Goal: Task Accomplishment & Management: Complete application form

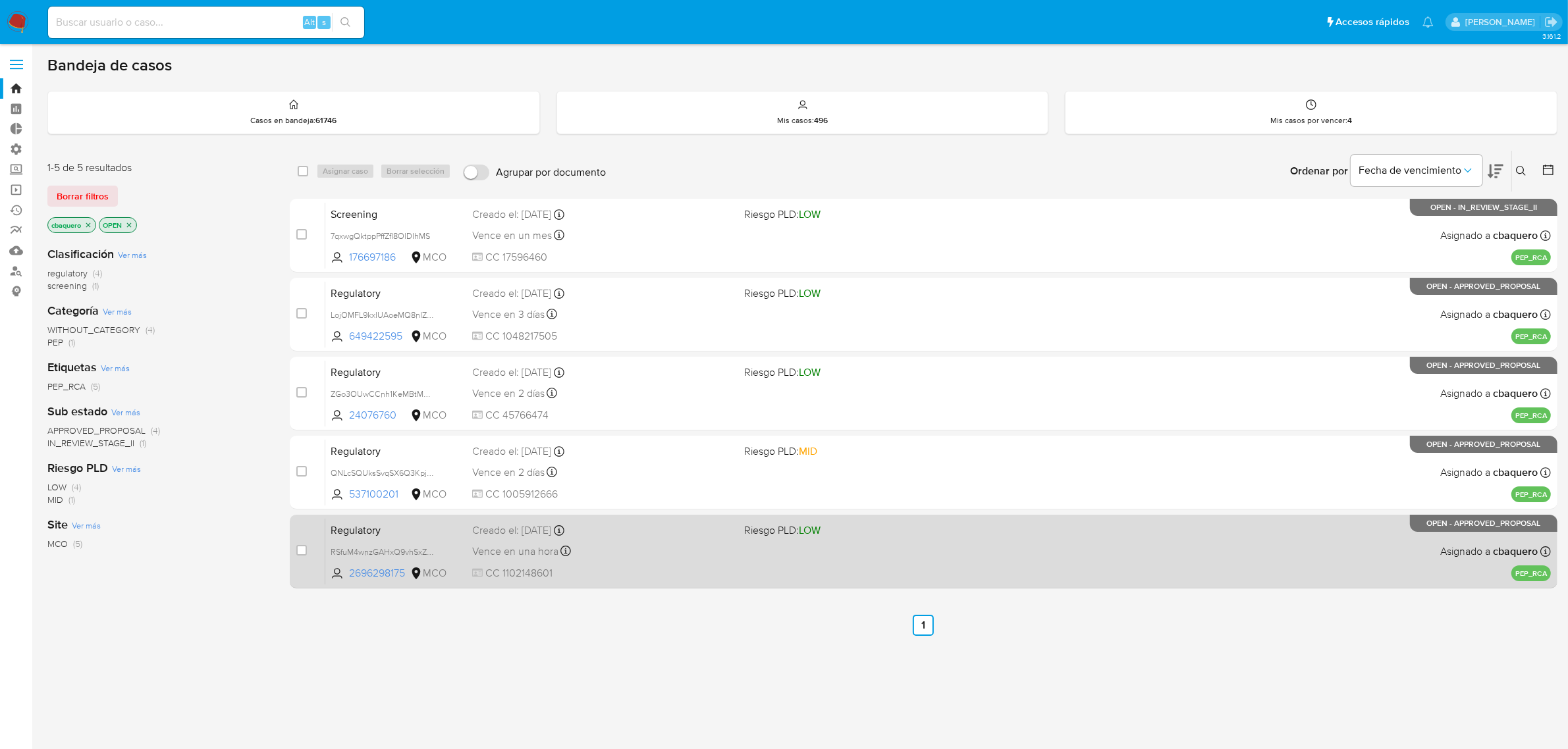
click at [728, 563] on div "Regulatory RSfuM4wnzGAHxQ9vhSxZsNHG 2696298175 MCO Riesgo PLD: LOW Creado el: 2…" at bounding box center [938, 551] width 1226 height 67
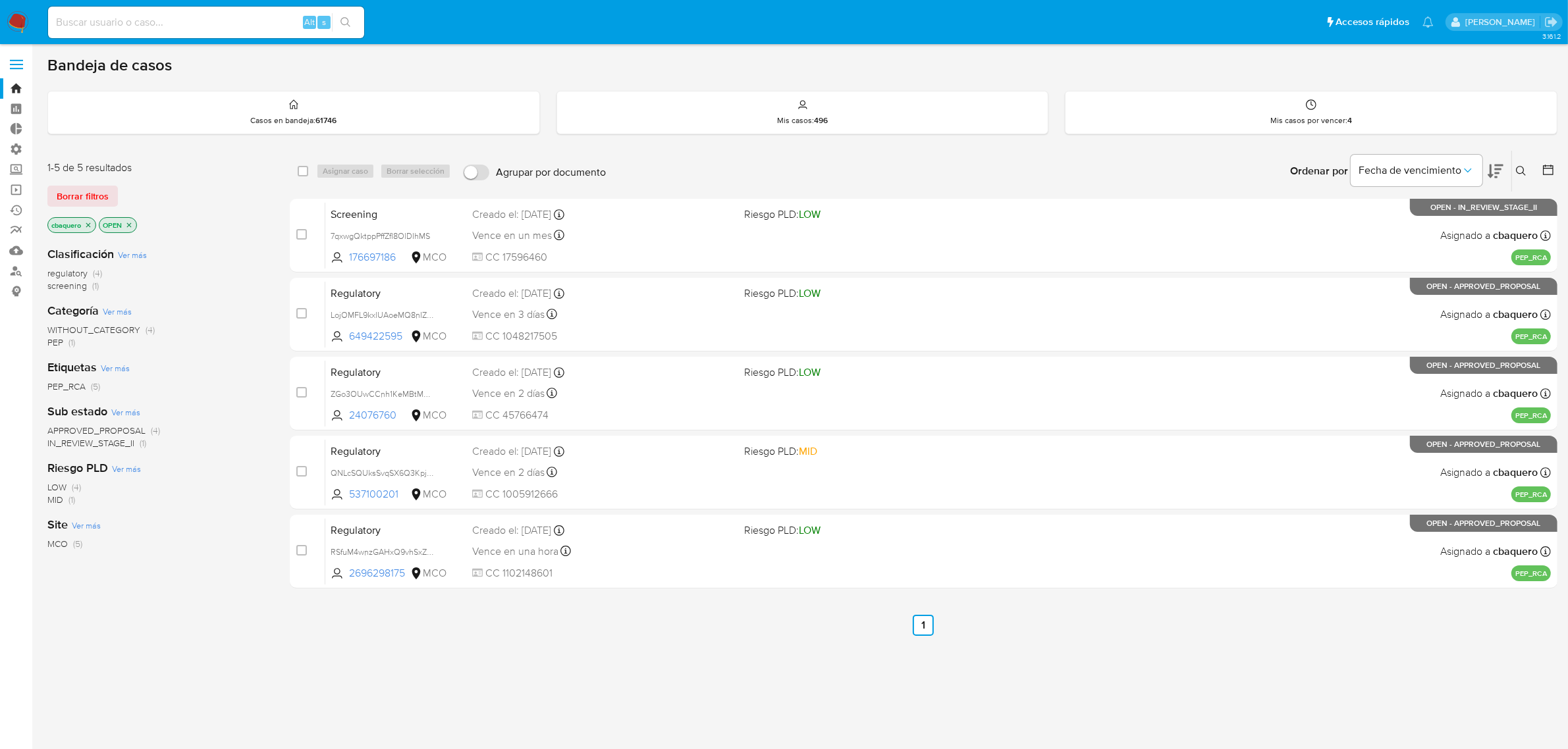
click at [25, 24] on img at bounding box center [17, 22] width 22 height 22
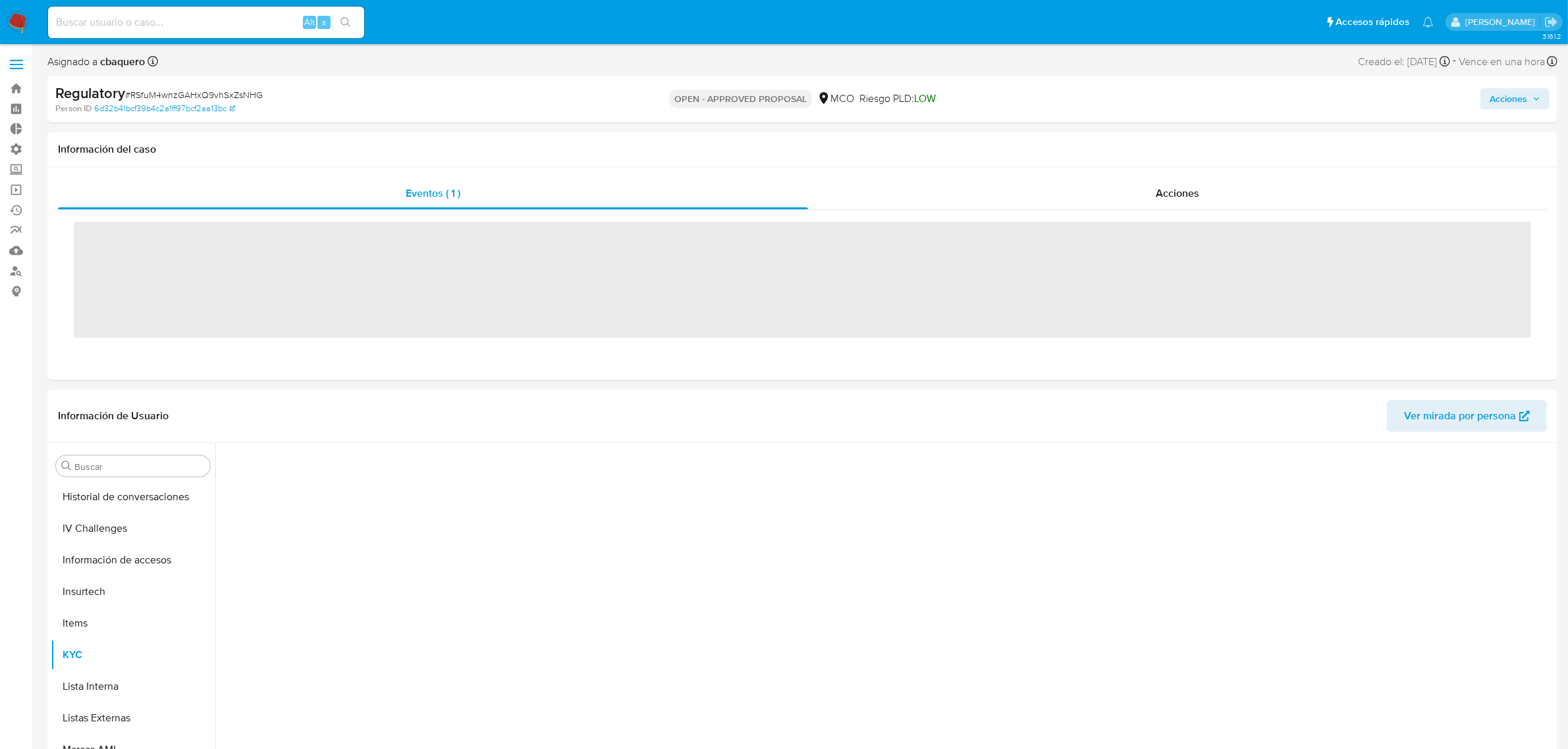
scroll to position [619, 0]
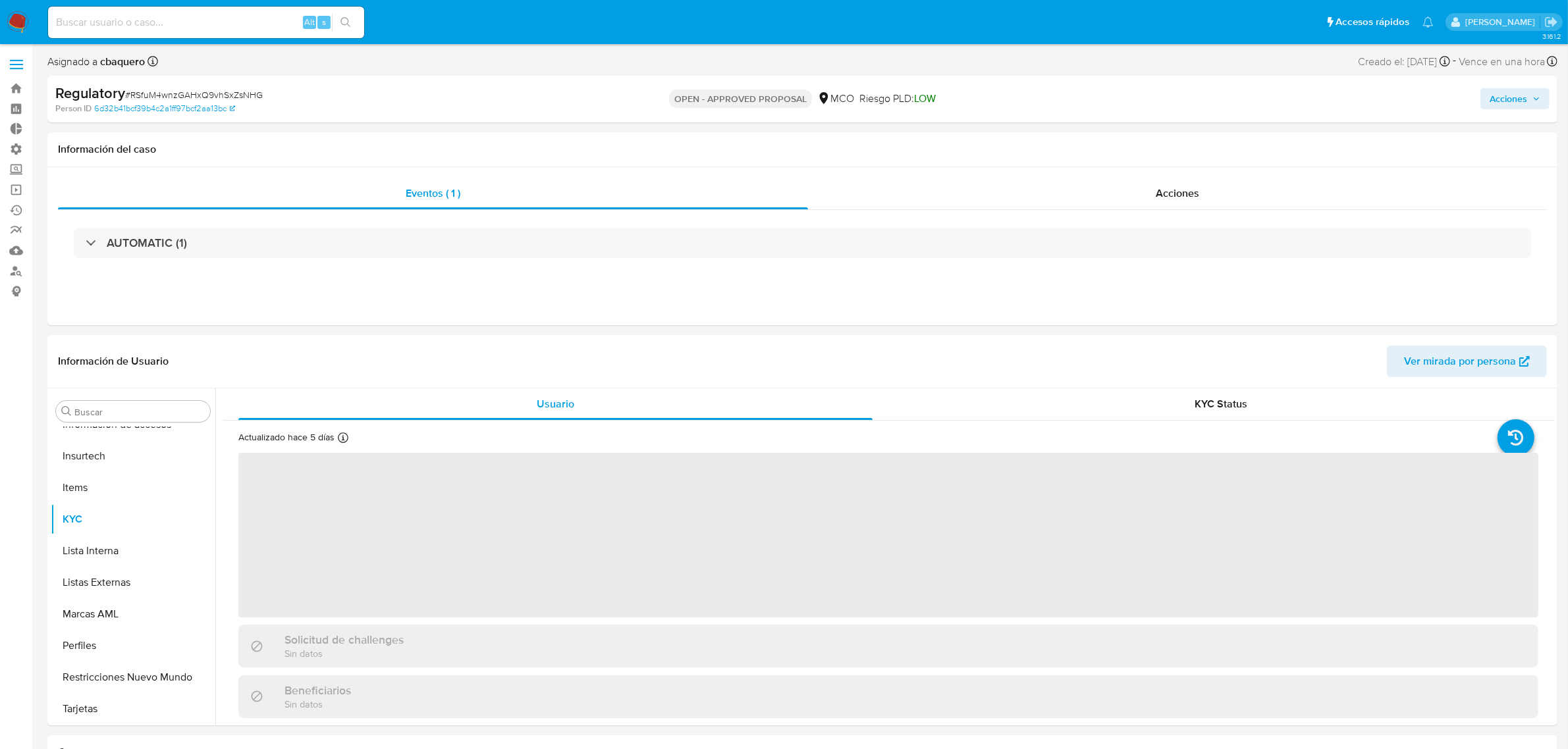
select select "10"
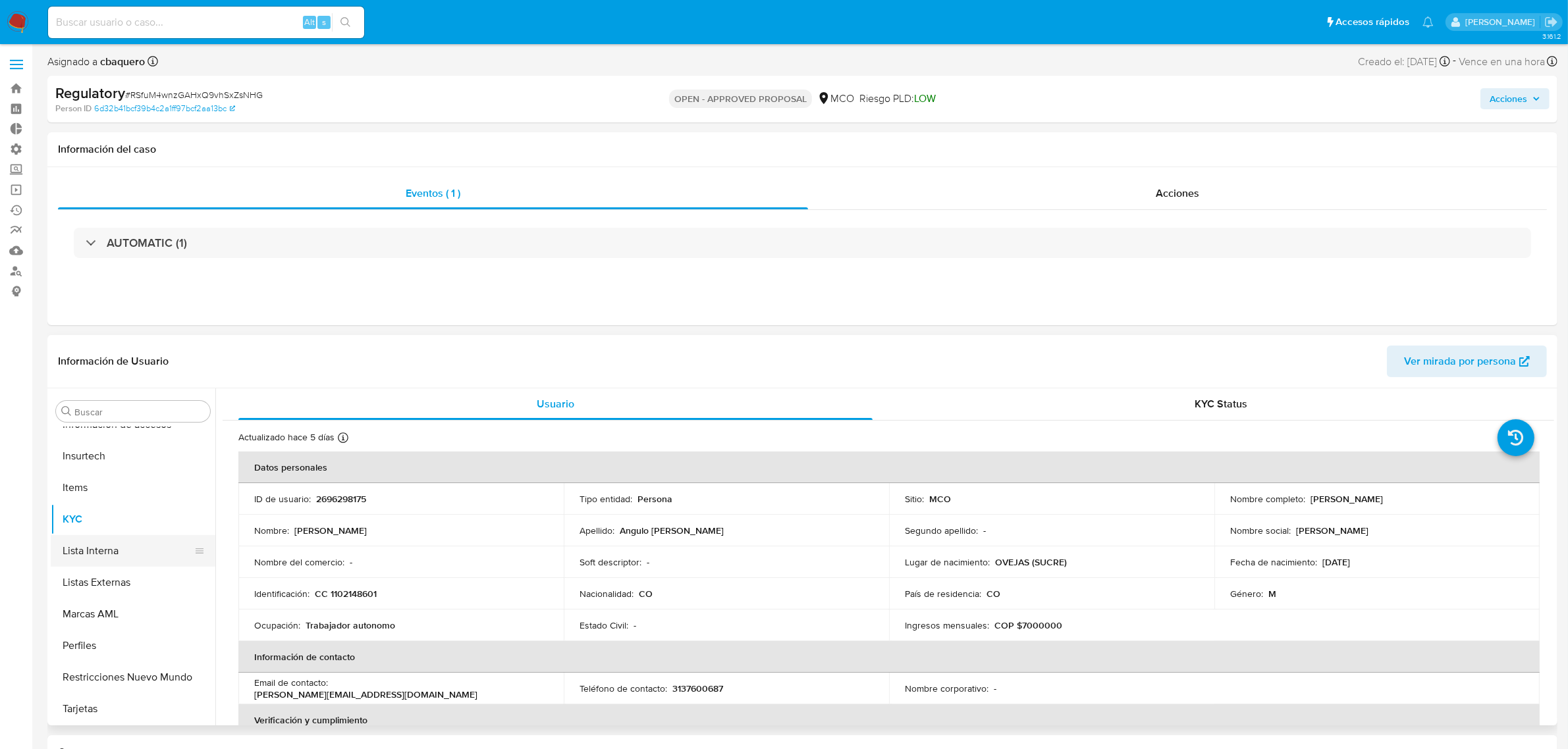
click at [84, 550] on button "Lista Interna" at bounding box center [127, 550] width 154 height 32
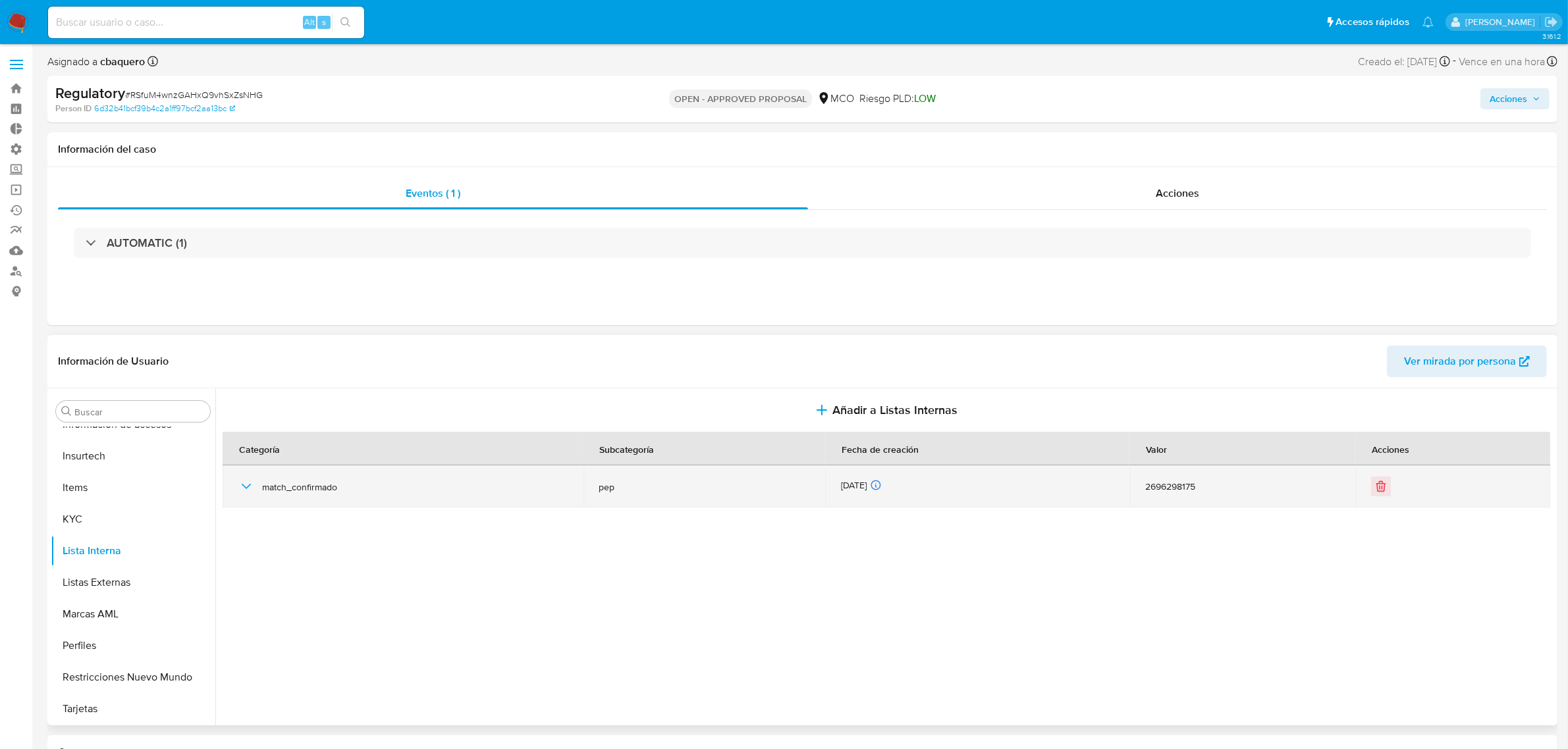
click at [244, 492] on icon "button" at bounding box center [246, 486] width 15 height 15
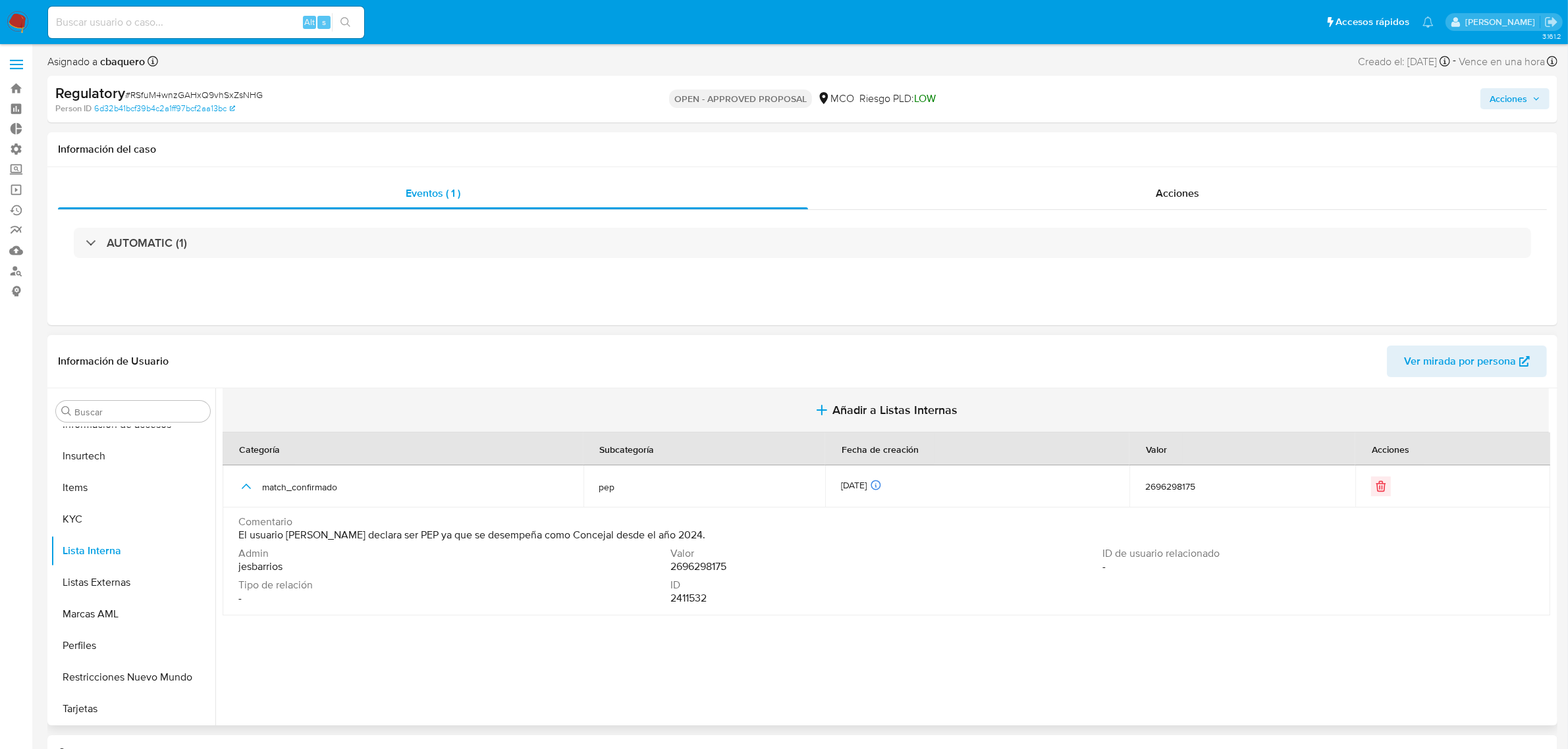
click at [896, 419] on button "Añadir a Listas Internas" at bounding box center [885, 410] width 1326 height 44
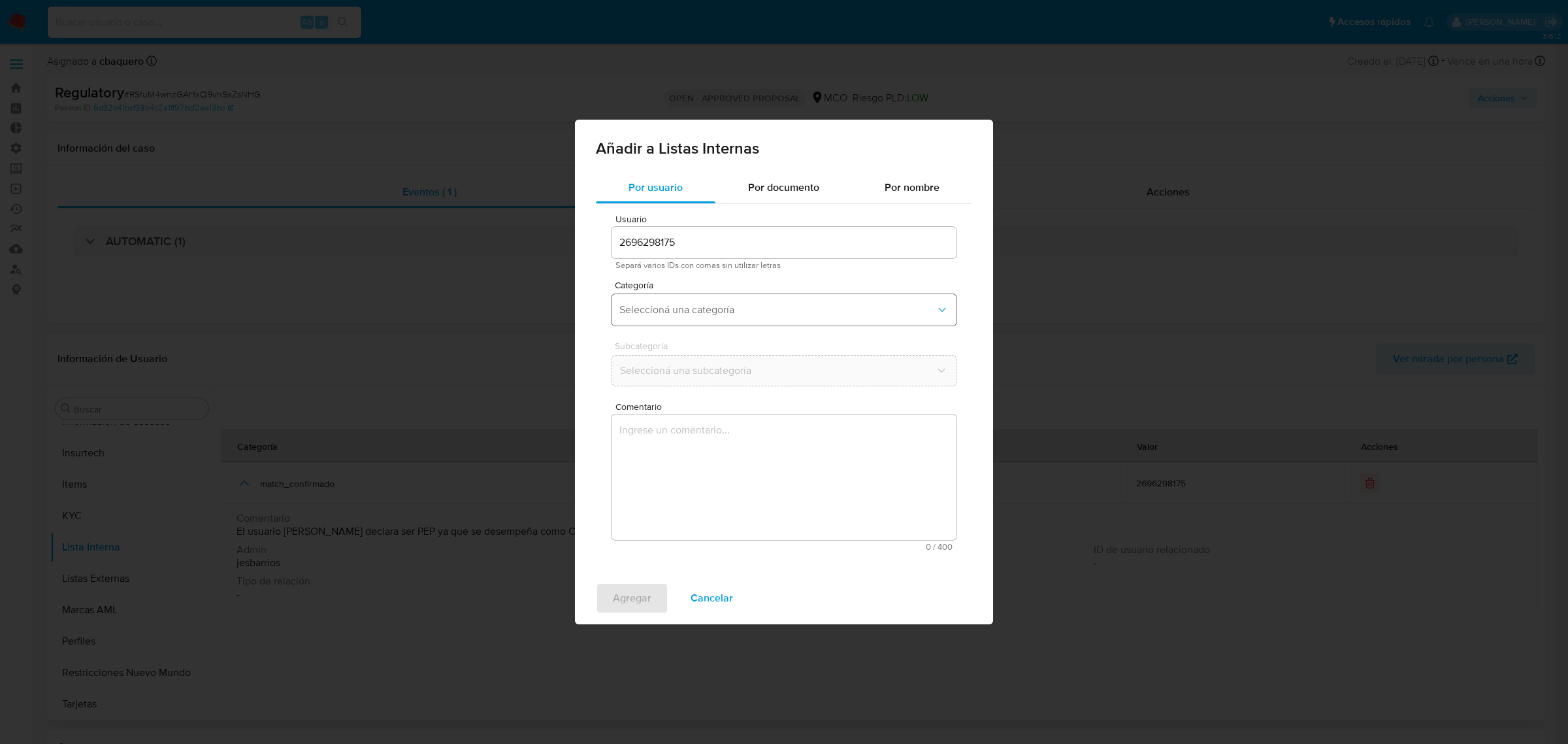
click at [651, 301] on button "Seleccioná una categoría" at bounding box center [784, 310] width 345 height 32
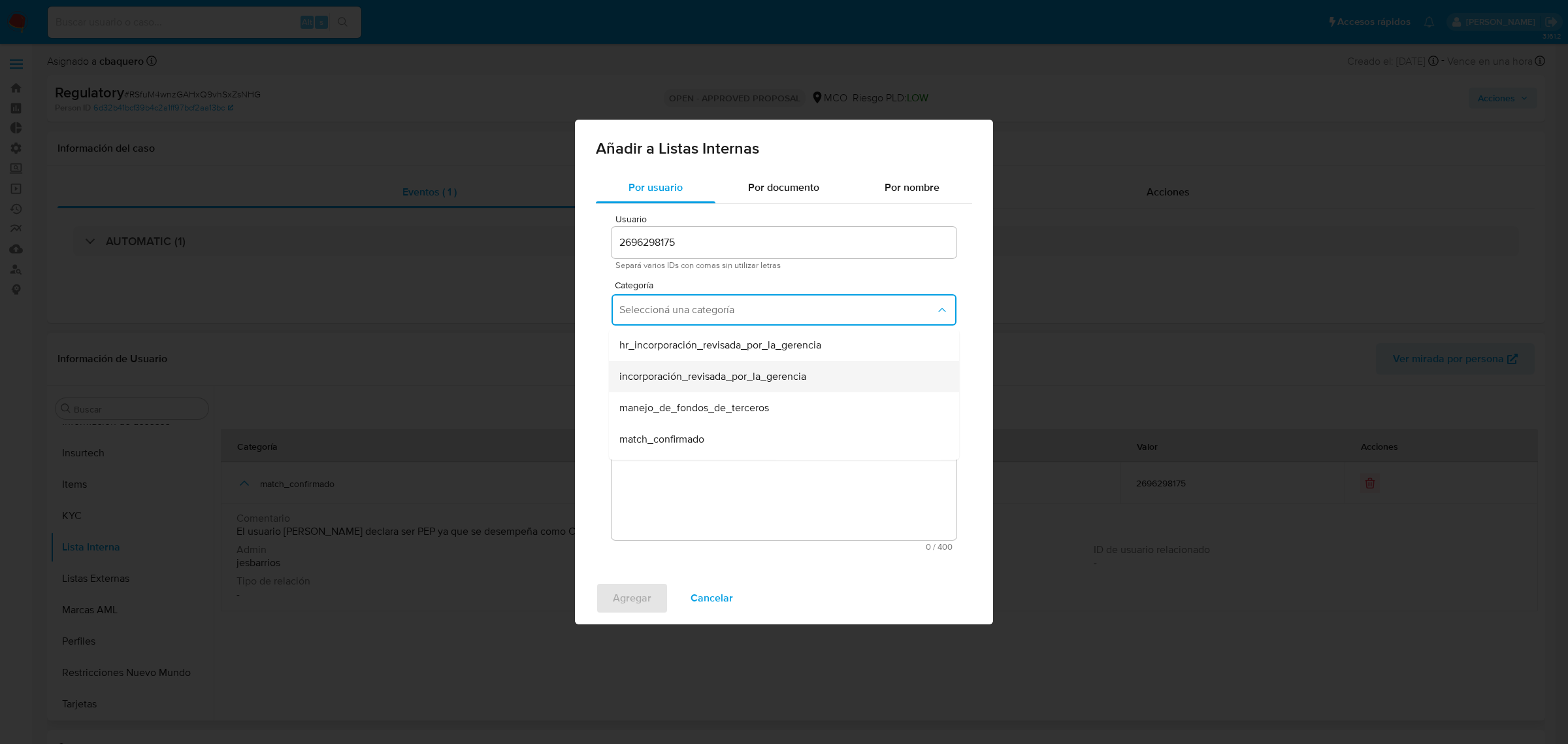
click at [659, 379] on span "incorporación_revisada_por_la_gerencia" at bounding box center [712, 377] width 187 height 13
click at [630, 378] on button "Seleccioná una subcategoría" at bounding box center [784, 370] width 345 height 32
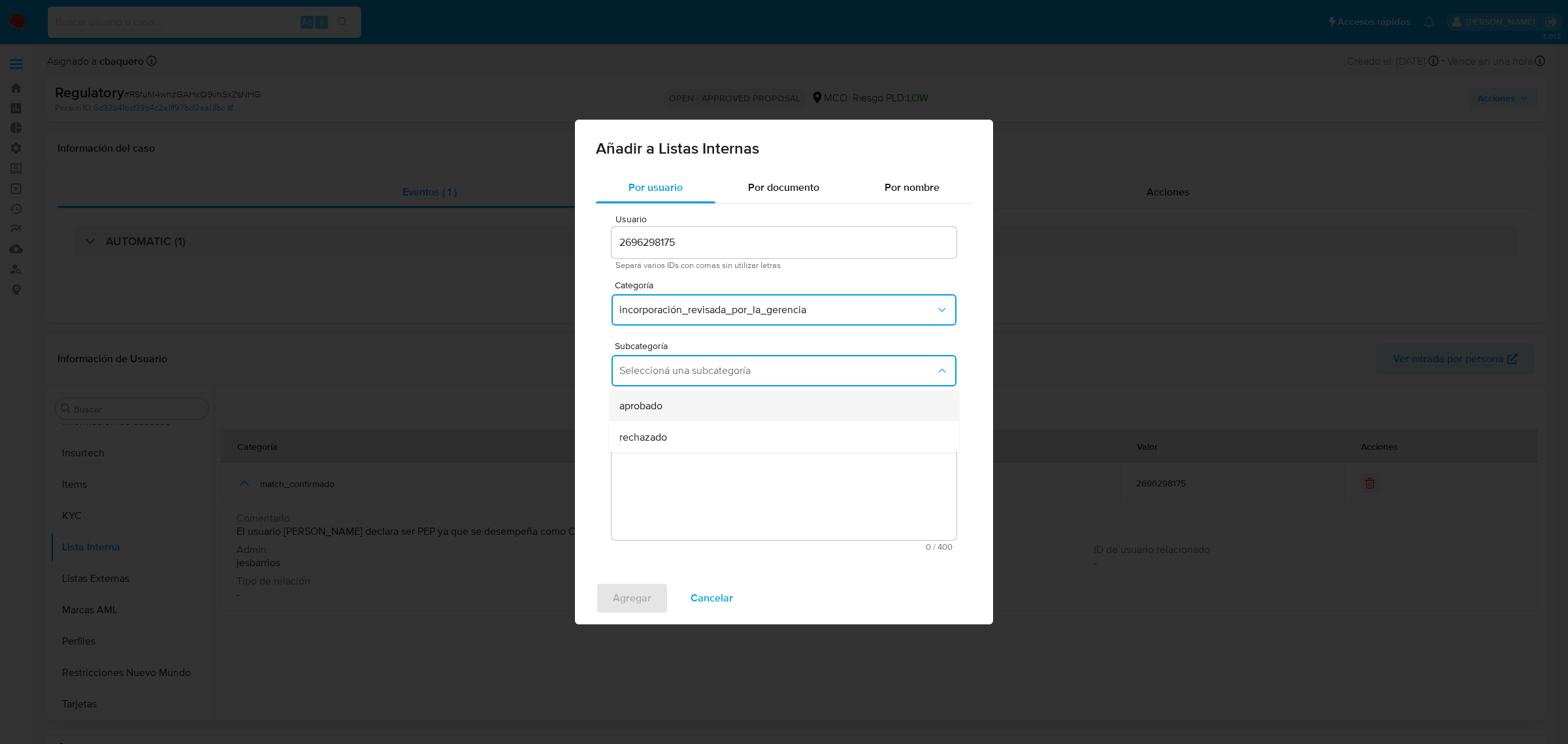
click at [641, 395] on div "aprobado" at bounding box center [780, 406] width 322 height 32
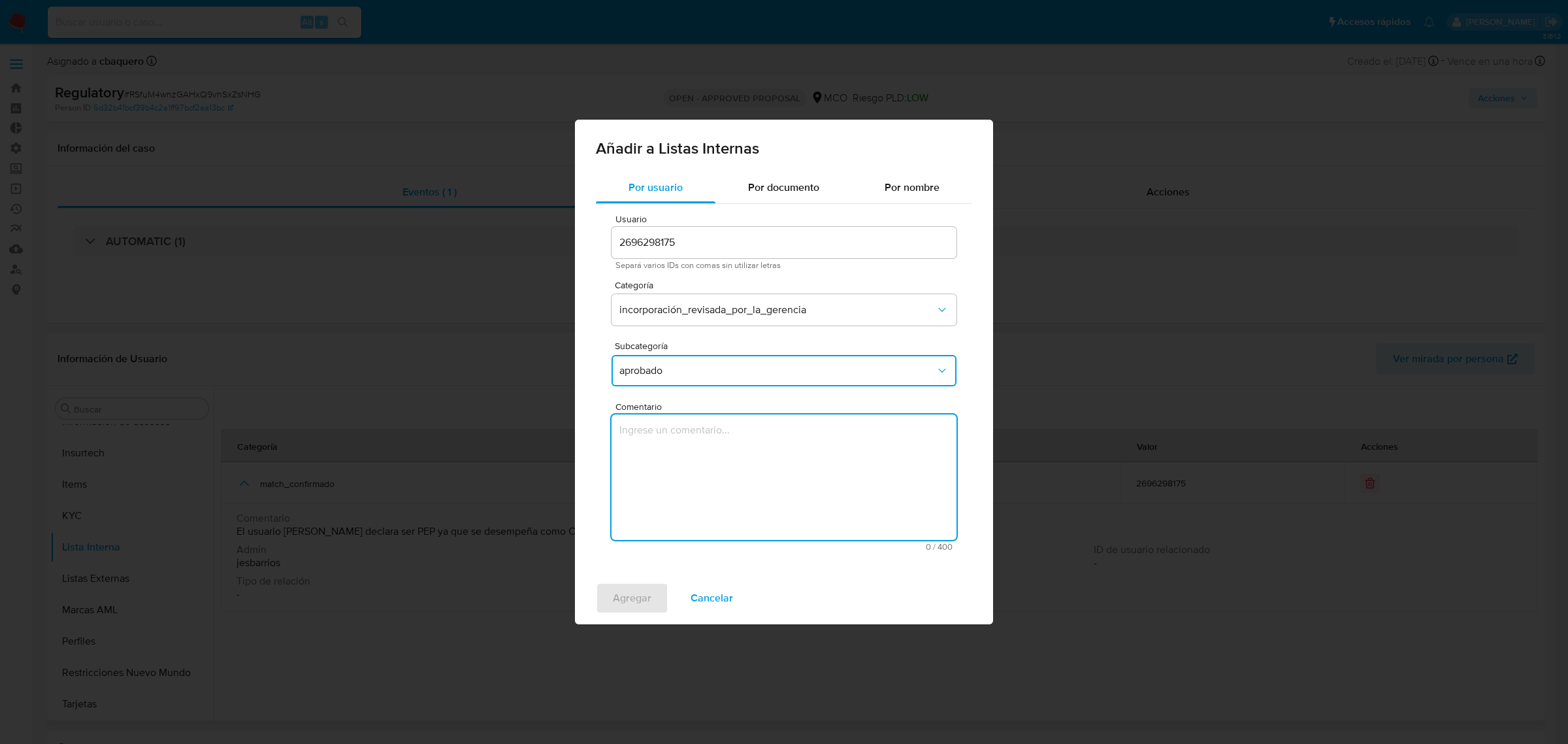
click at [732, 476] on textarea "Comentario" at bounding box center [784, 477] width 345 height 125
type textarea "Se aprueba vinculación de PEP al no encontrar evidencia de noticias negativas"
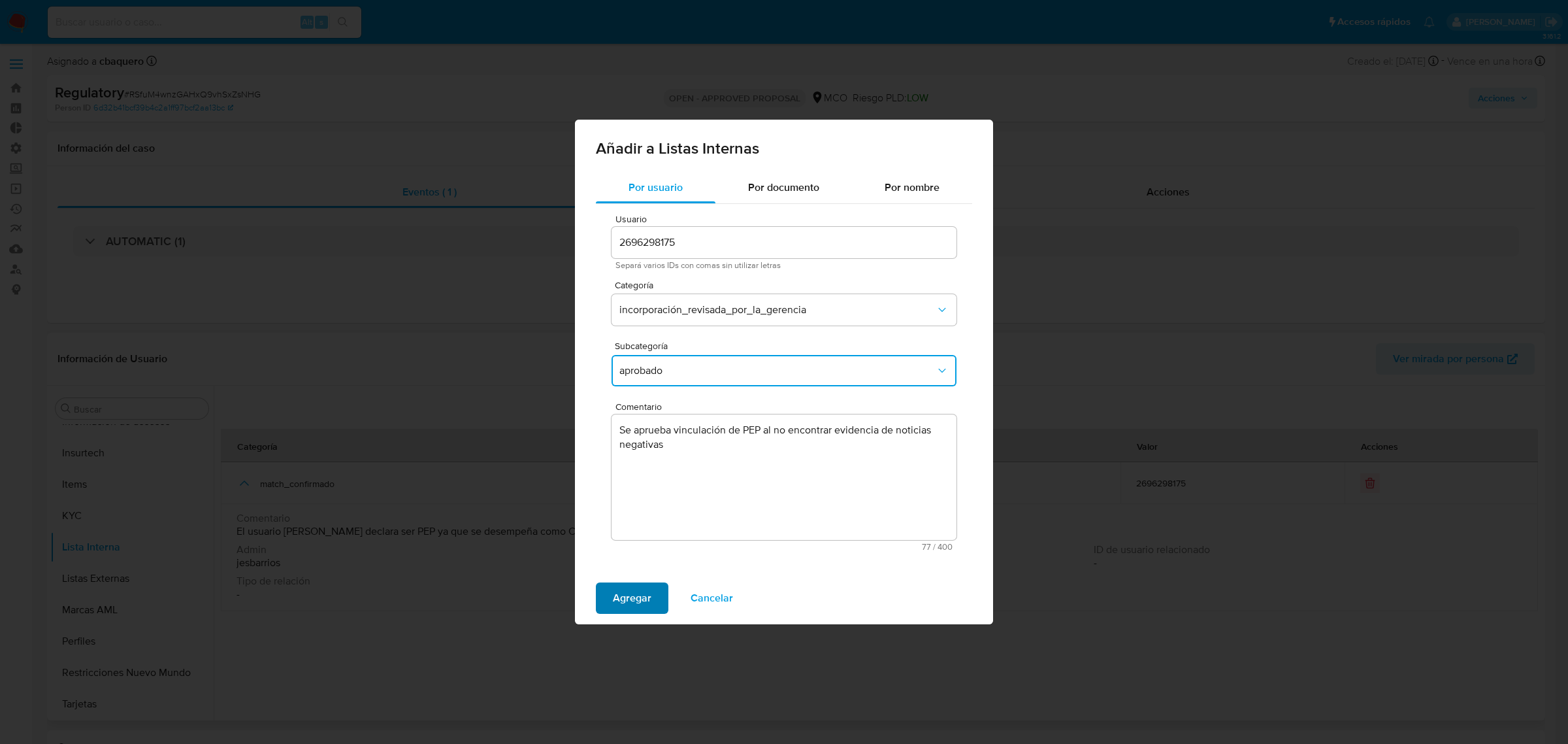
click at [641, 596] on span "Agregar" at bounding box center [632, 598] width 39 height 29
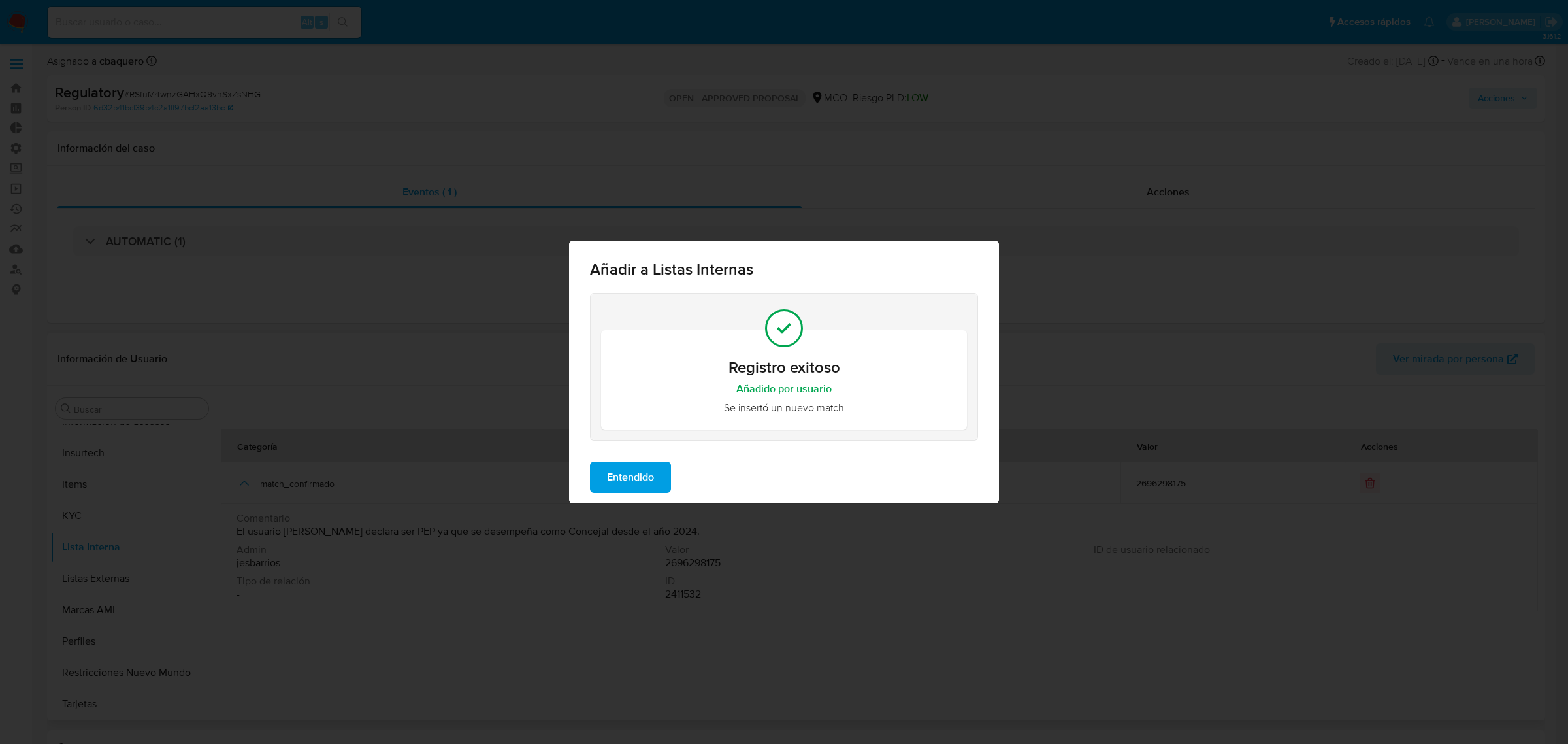
click at [619, 473] on span "Entendido" at bounding box center [630, 477] width 47 height 29
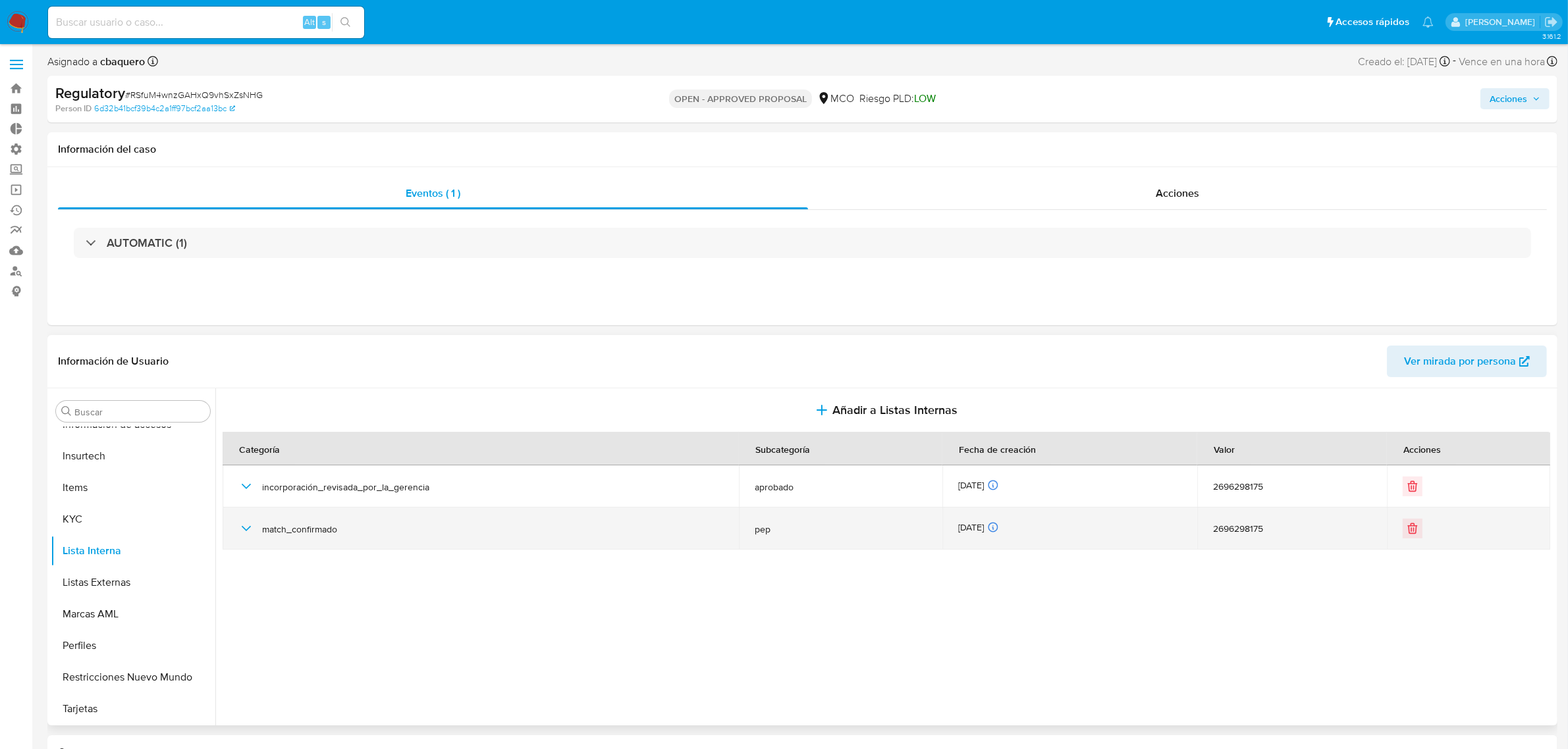
click at [244, 525] on icon "button" at bounding box center [246, 528] width 15 height 15
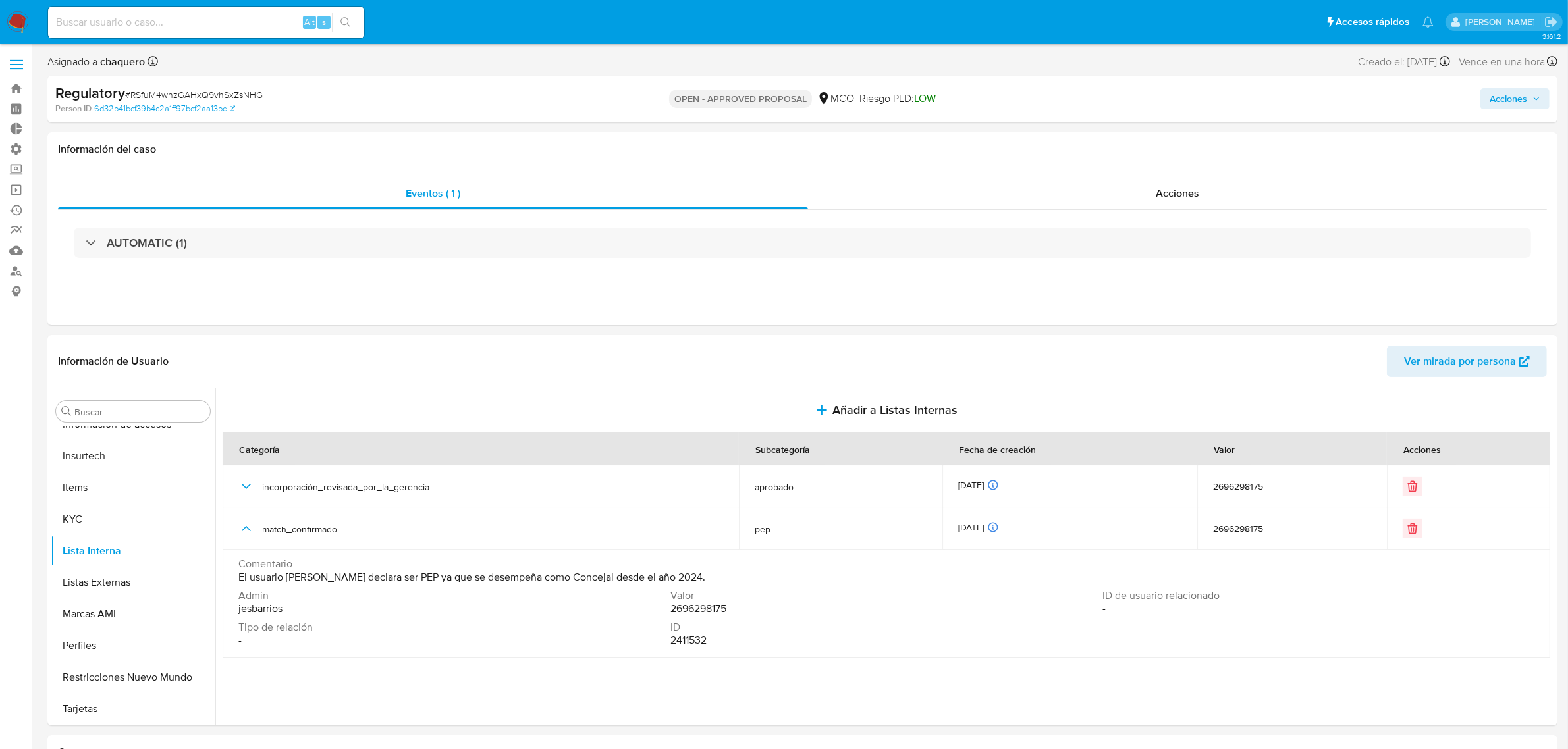
click at [1489, 103] on button "Acciones" at bounding box center [1515, 99] width 69 height 21
drag, startPoint x: 1209, startPoint y: 137, endPoint x: 1204, endPoint y: 160, distance: 23.5
click at [1210, 137] on span "r" at bounding box center [1211, 141] width 3 height 12
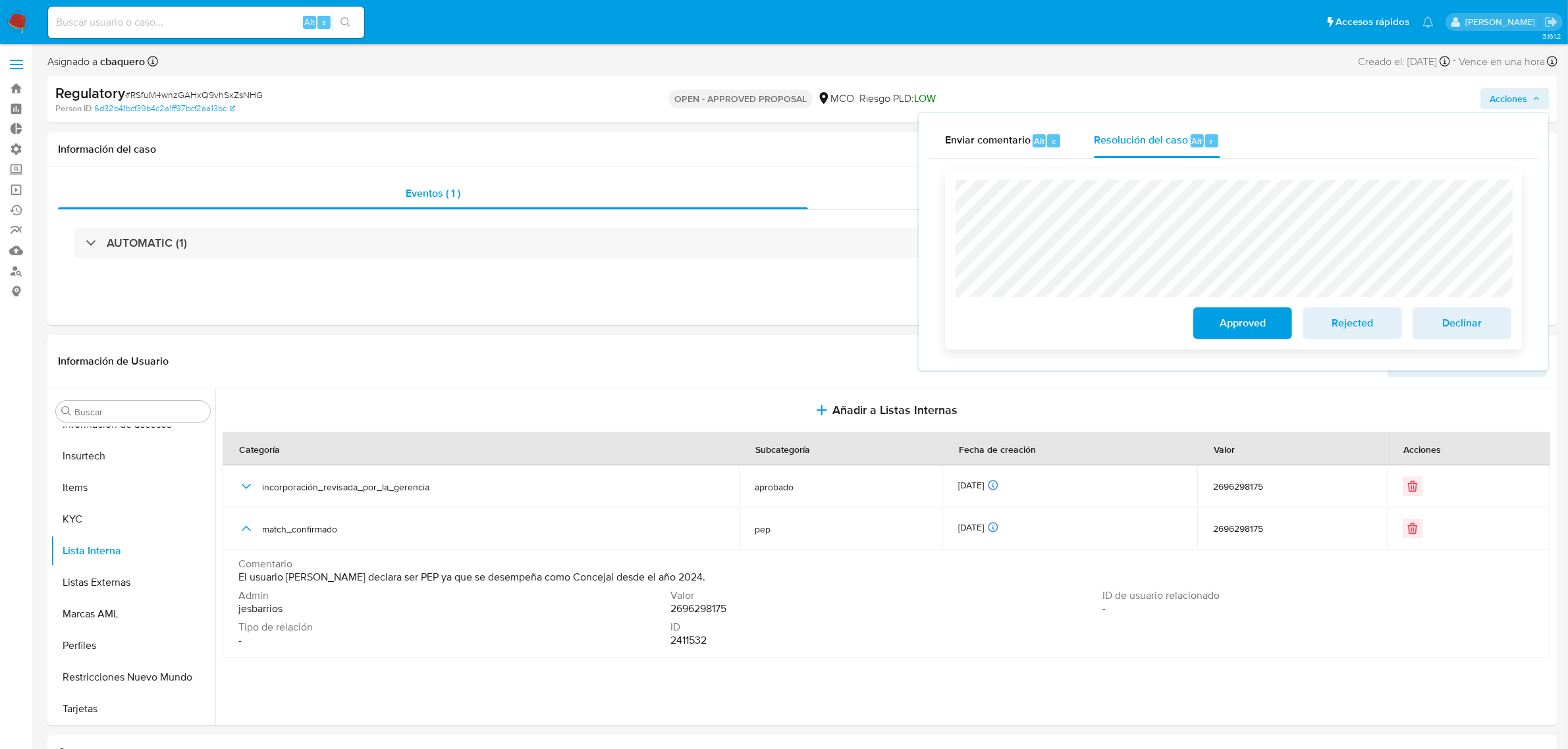
click at [1222, 326] on span "Approved" at bounding box center [1242, 323] width 64 height 29
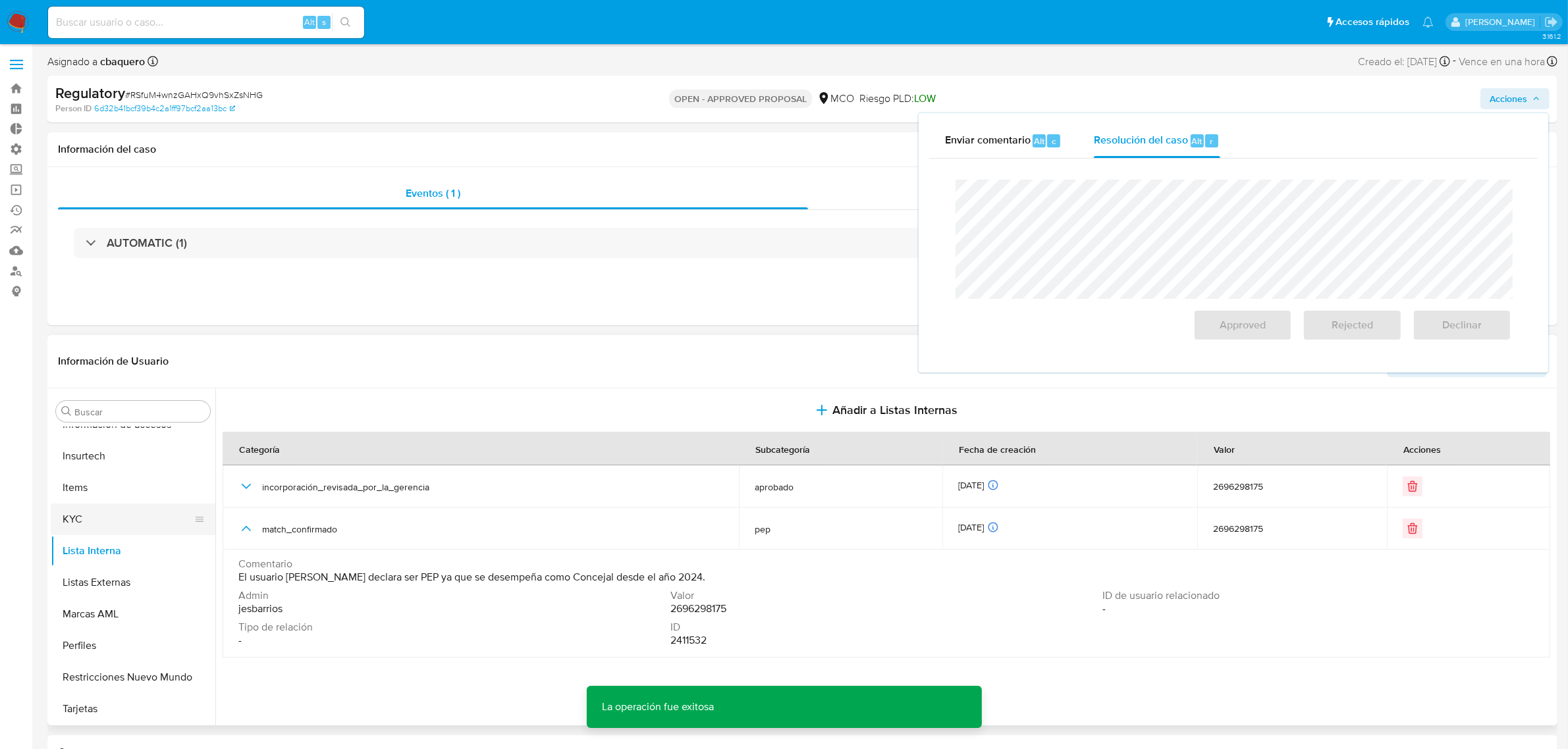
click at [94, 507] on button "KYC" at bounding box center [127, 519] width 154 height 32
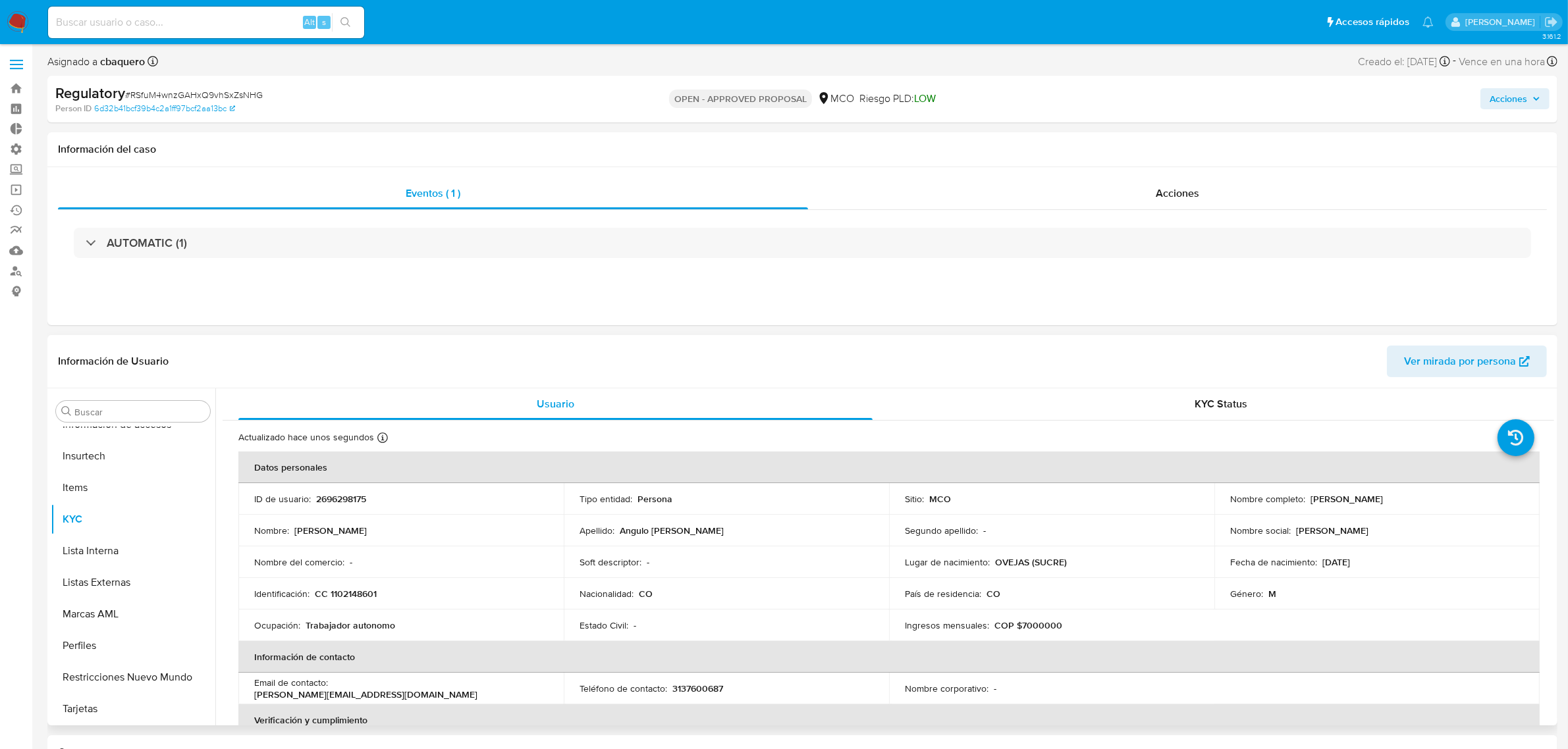
click at [1288, 506] on td "Nombre completo : [PERSON_NAME]" at bounding box center [1377, 498] width 325 height 32
click at [1368, 499] on p "[PERSON_NAME]" at bounding box center [1346, 499] width 72 height 12
drag, startPoint x: 1398, startPoint y: 504, endPoint x: 1312, endPoint y: 491, distance: 87.0
click at [1312, 491] on td "Nombre completo : [PERSON_NAME]" at bounding box center [1377, 498] width 325 height 32
copy p "[PERSON_NAME]"
